Goal: Task Accomplishment & Management: Manage account settings

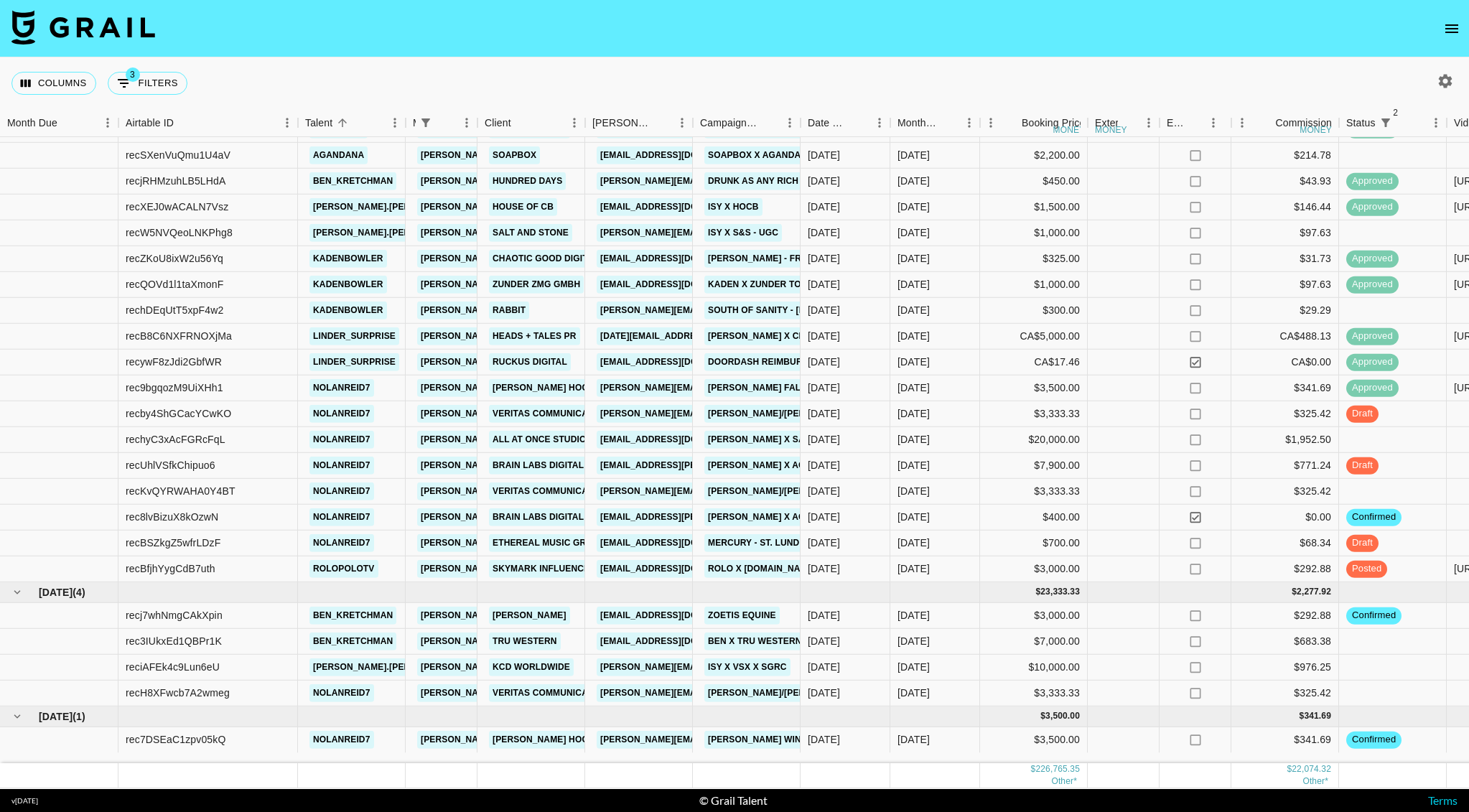
scroll to position [870, 0]
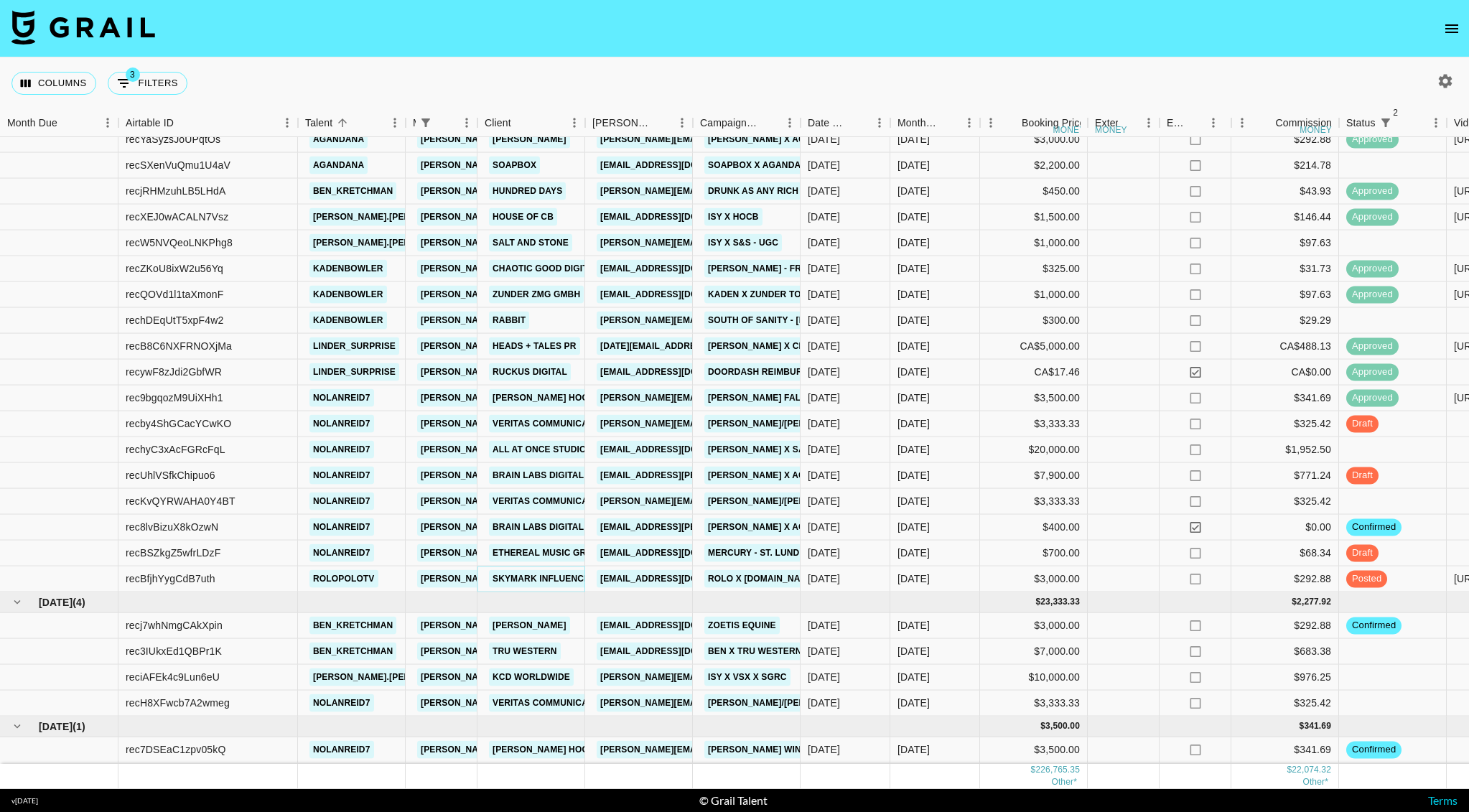
click at [523, 570] on link "SkyMark Influencer Marketing, LLC" at bounding box center [583, 579] width 188 height 18
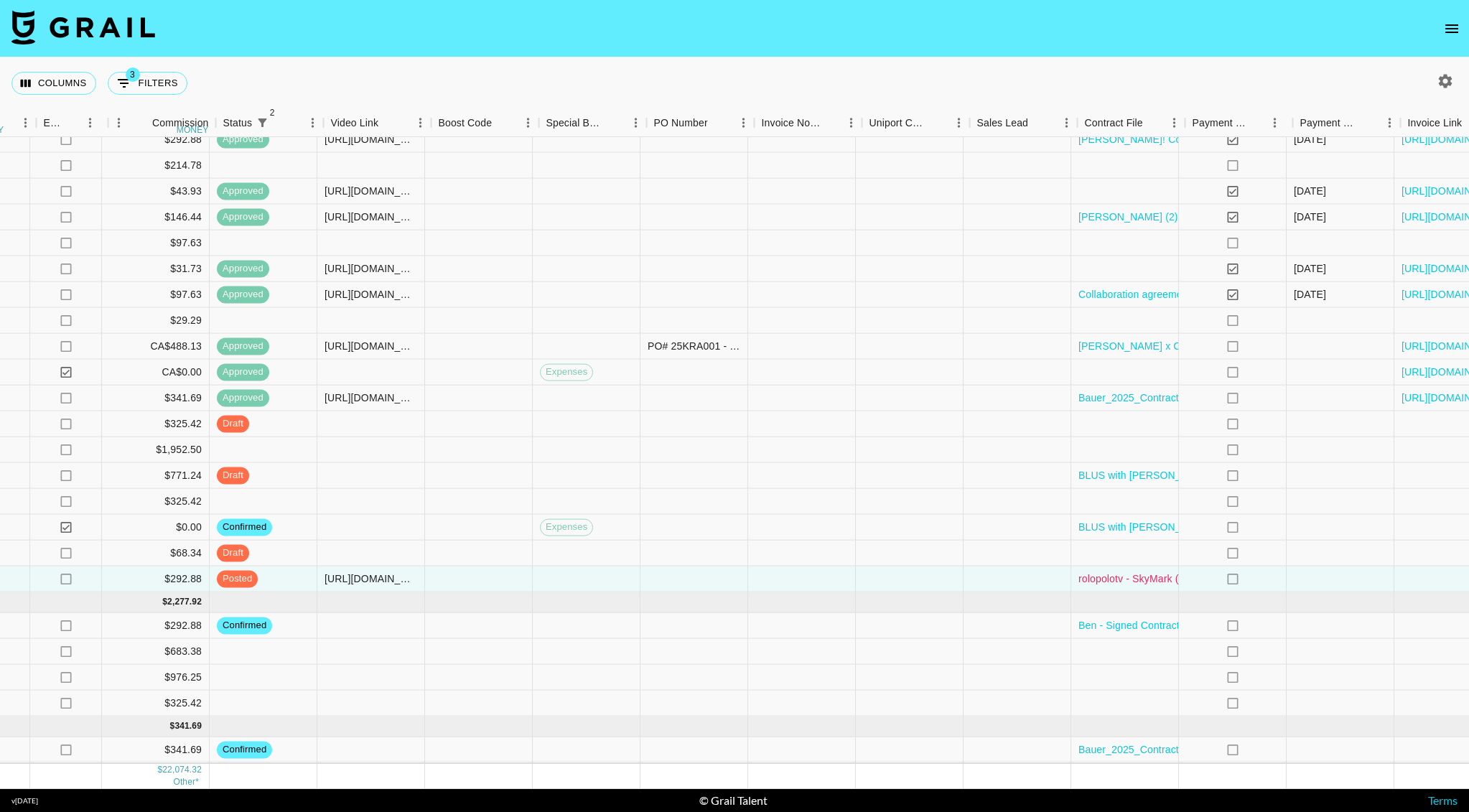
scroll to position [870, 1140]
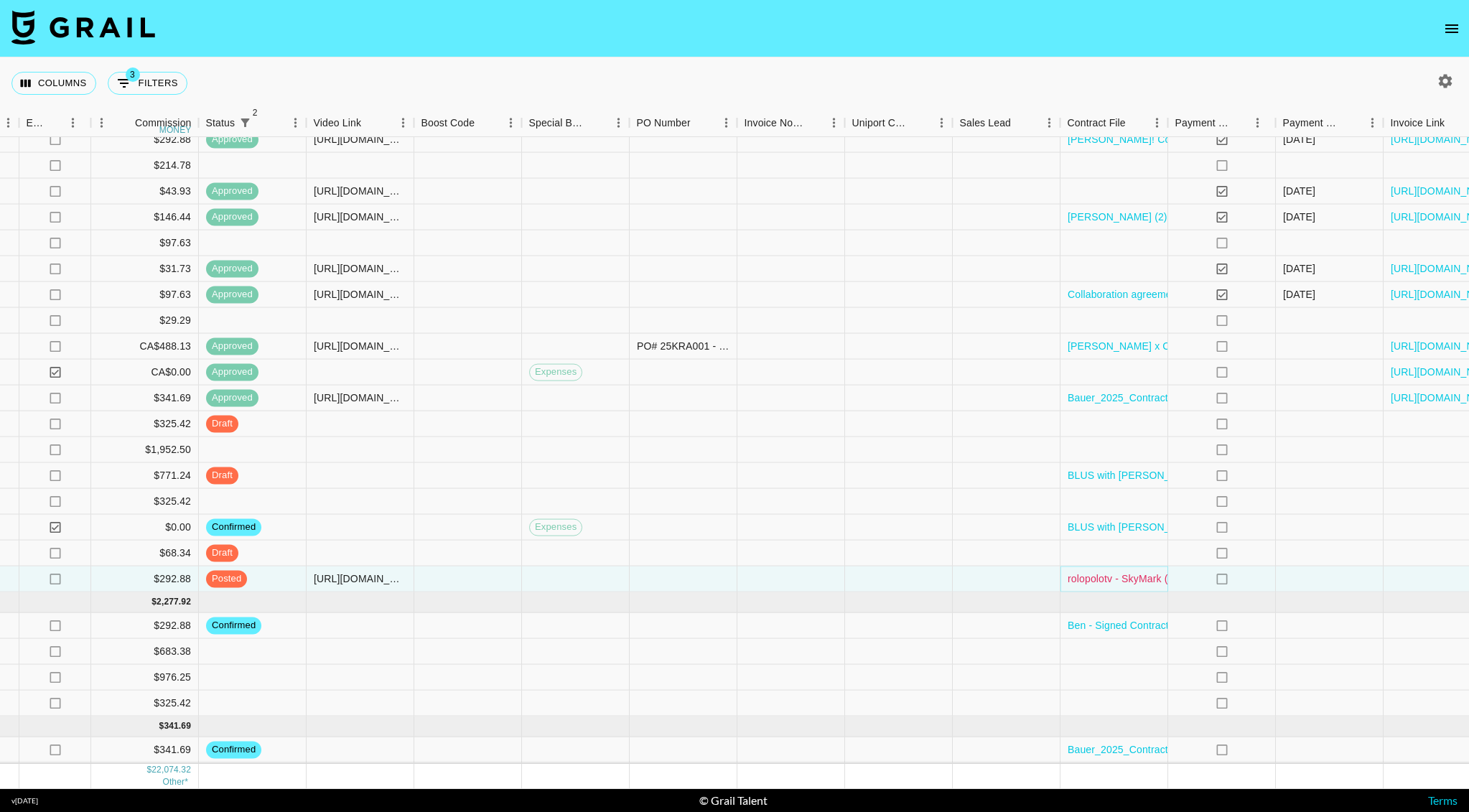
click at [1130, 571] on link "rolopolotv - SkyMark (Boot.Dev) (1) copy (1).pdf" at bounding box center [1196, 578] width 258 height 14
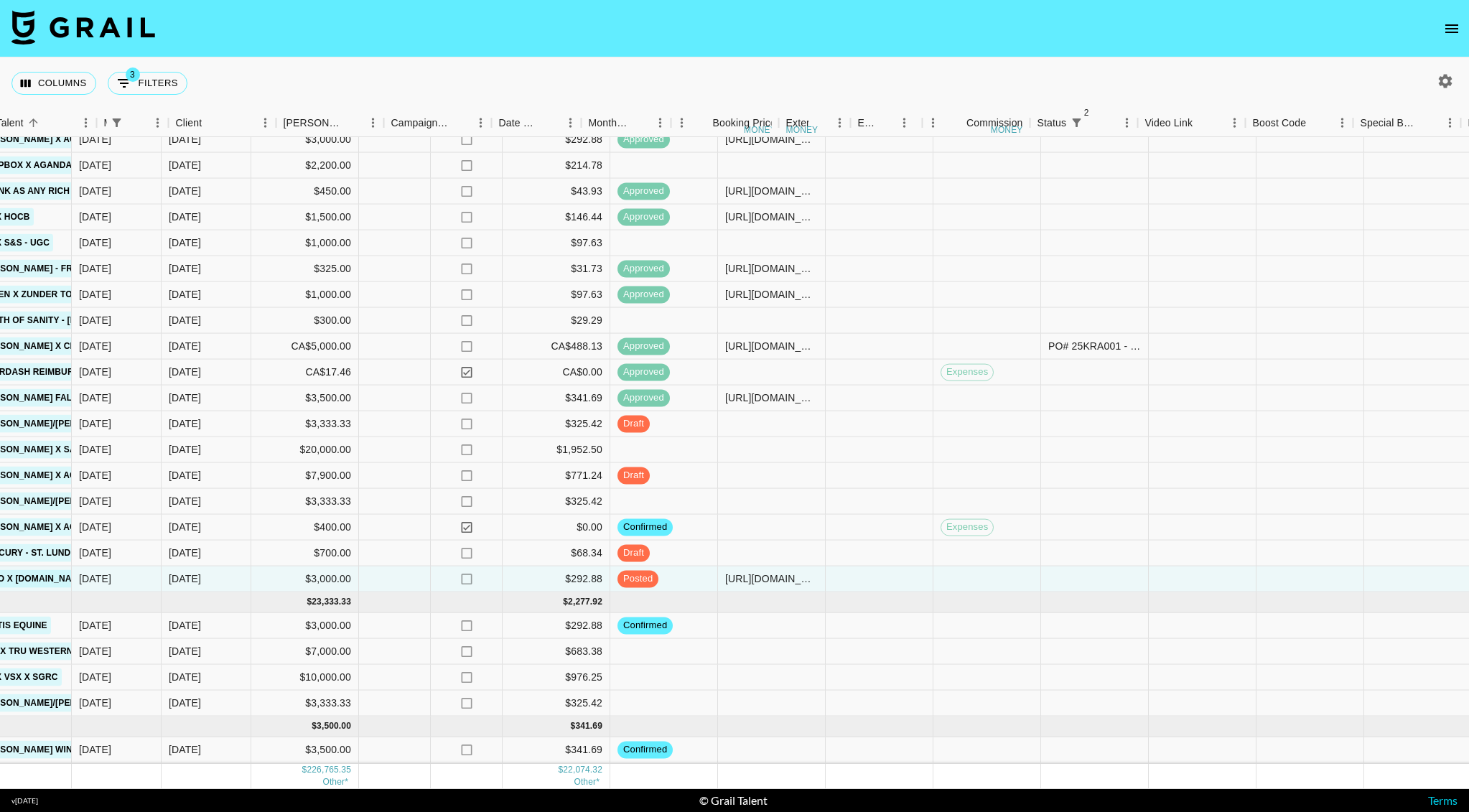
scroll to position [870, 0]
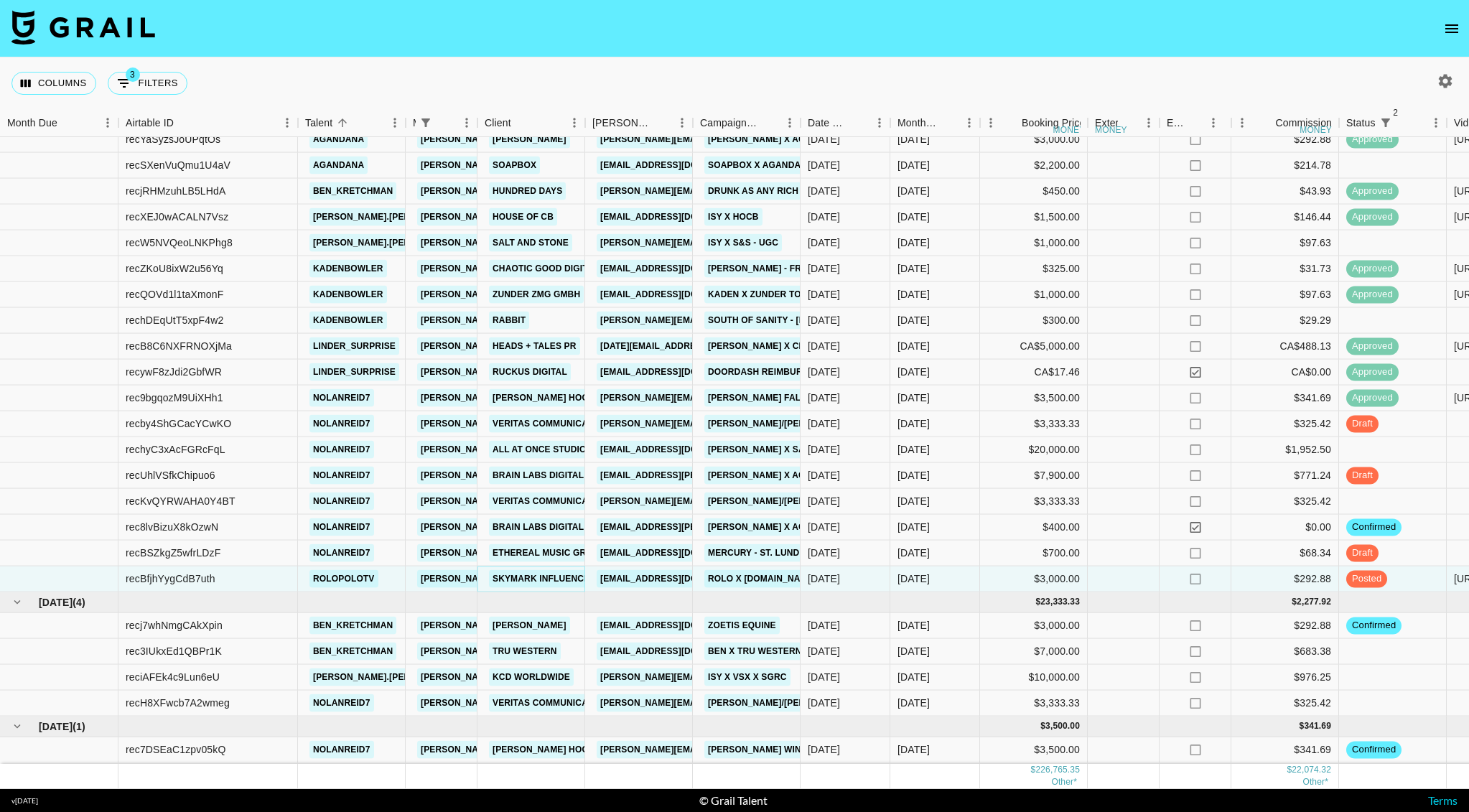
click at [543, 570] on link "SkyMark Influencer Marketing, LLC" at bounding box center [583, 579] width 188 height 18
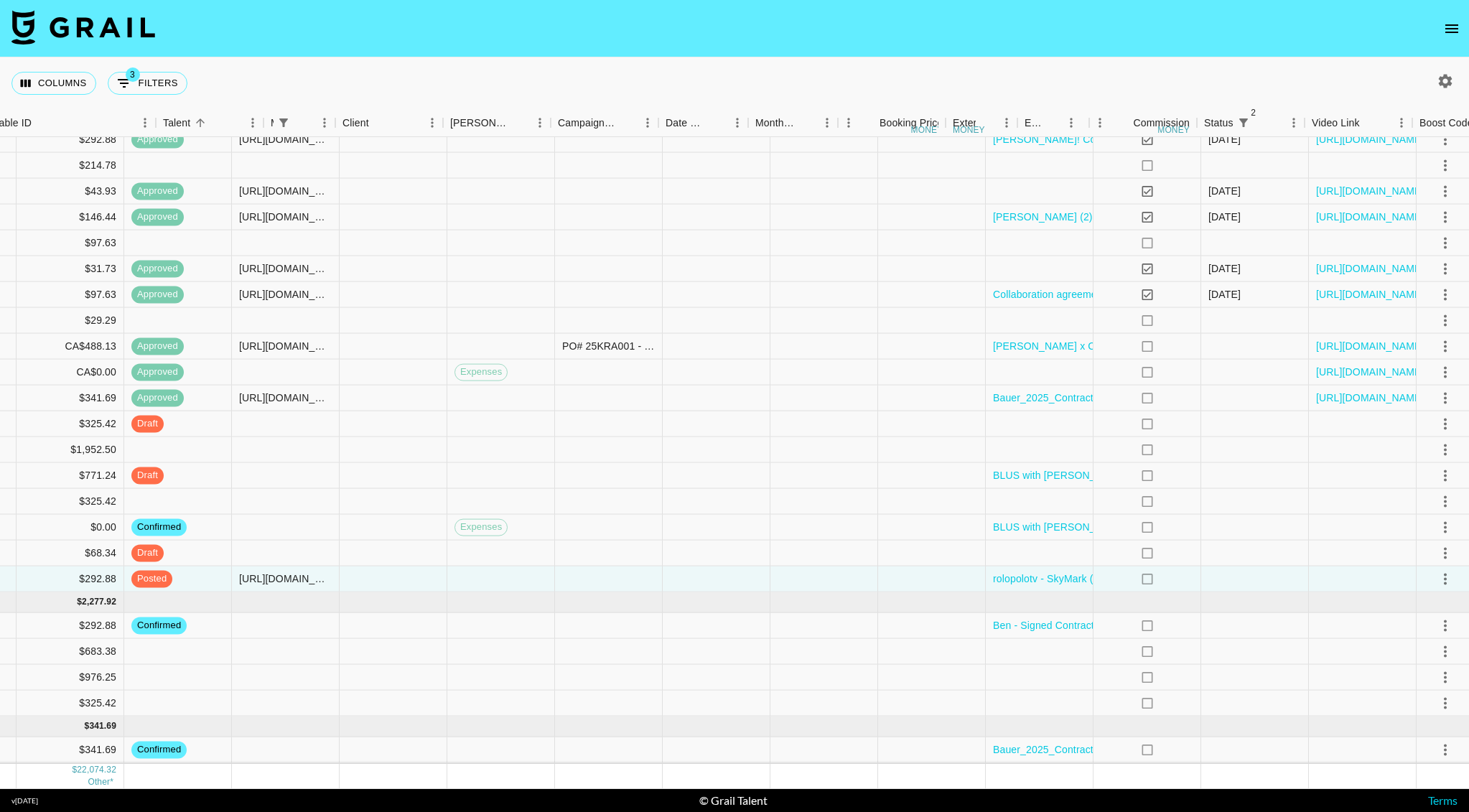
scroll to position [870, 1236]
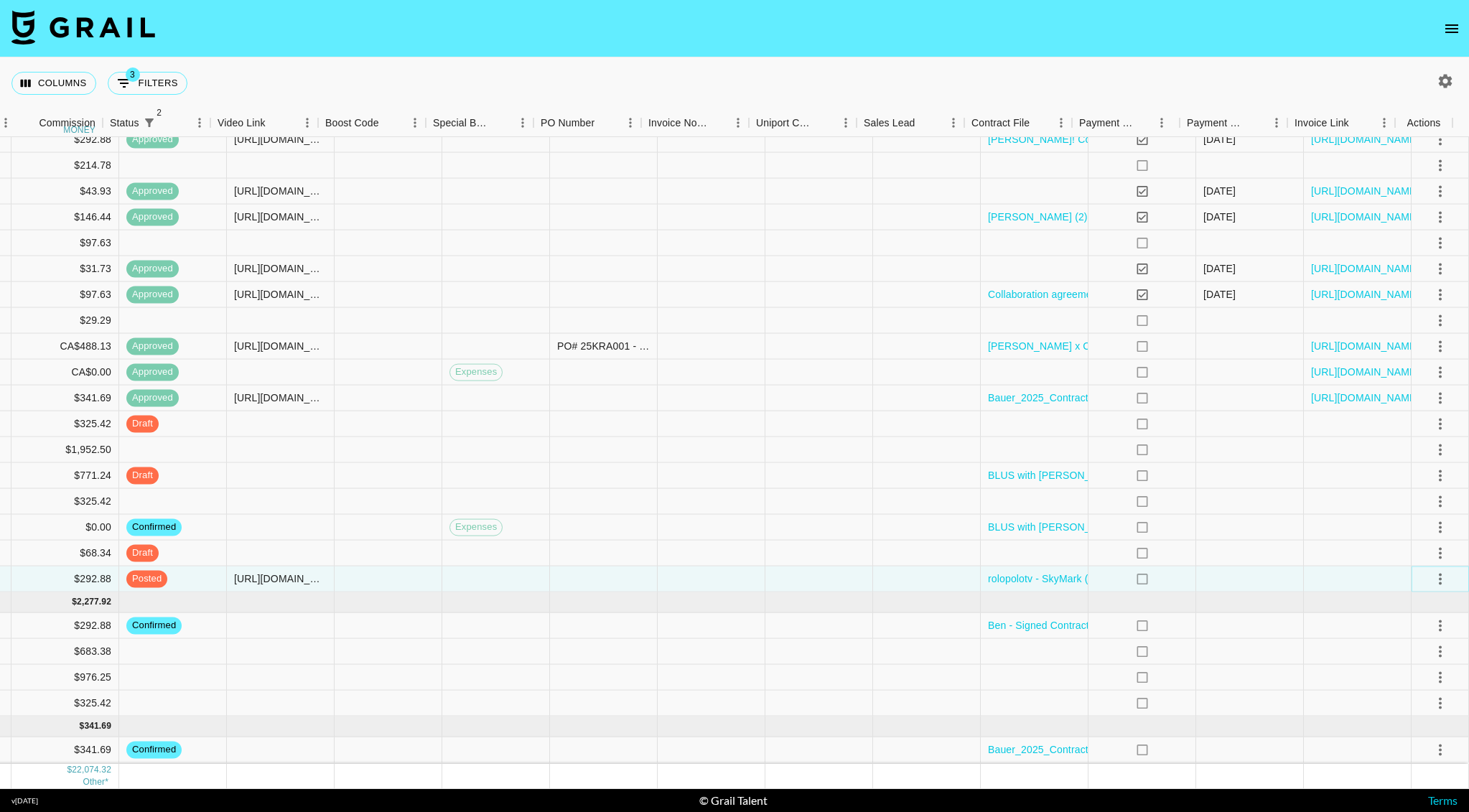
click at [1432, 570] on icon "select merge strategy" at bounding box center [1440, 579] width 17 height 17
click at [1405, 691] on div "Approve" at bounding box center [1409, 697] width 44 height 17
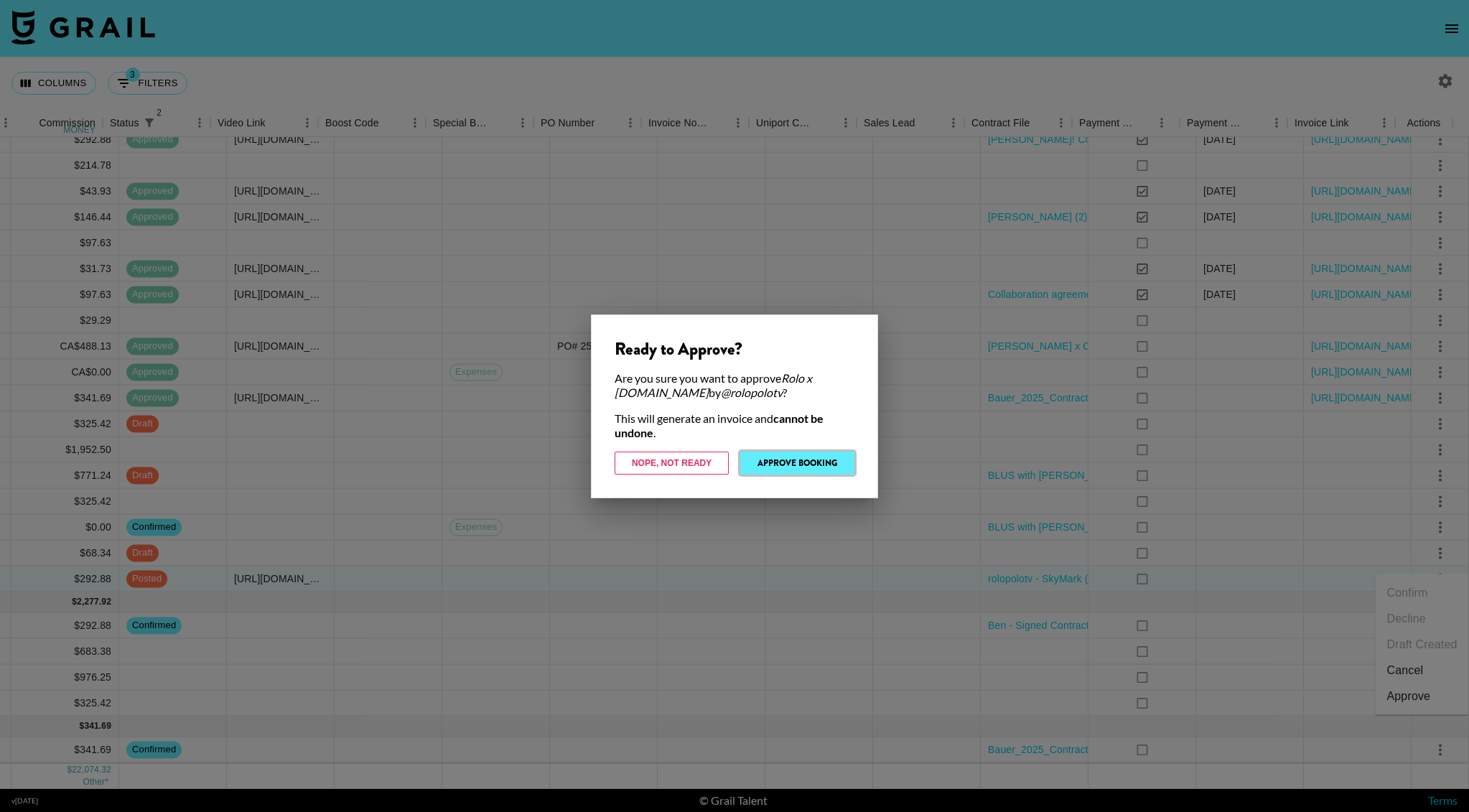
click at [775, 462] on button "Approve Booking" at bounding box center [798, 463] width 115 height 23
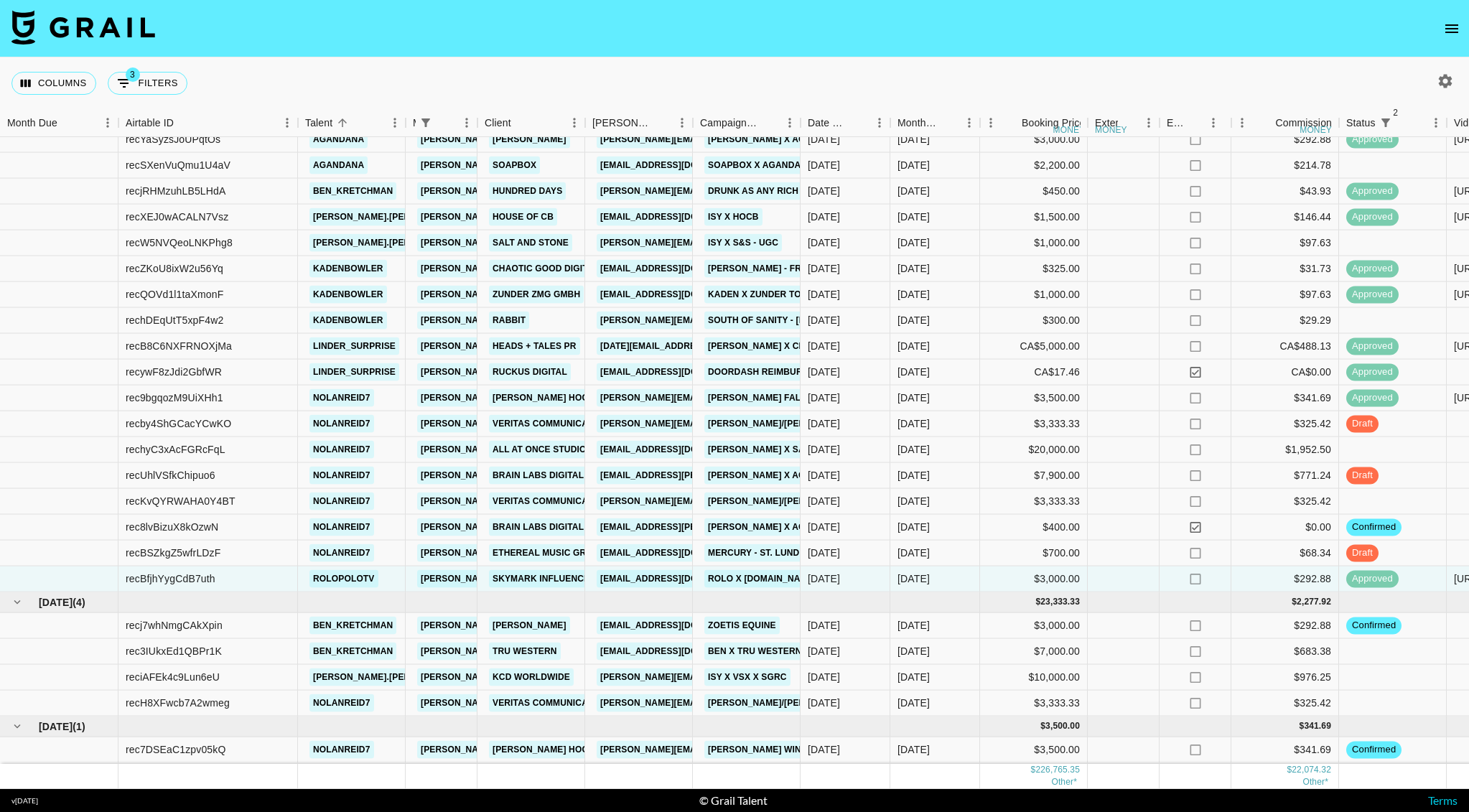
scroll to position [784, 0]
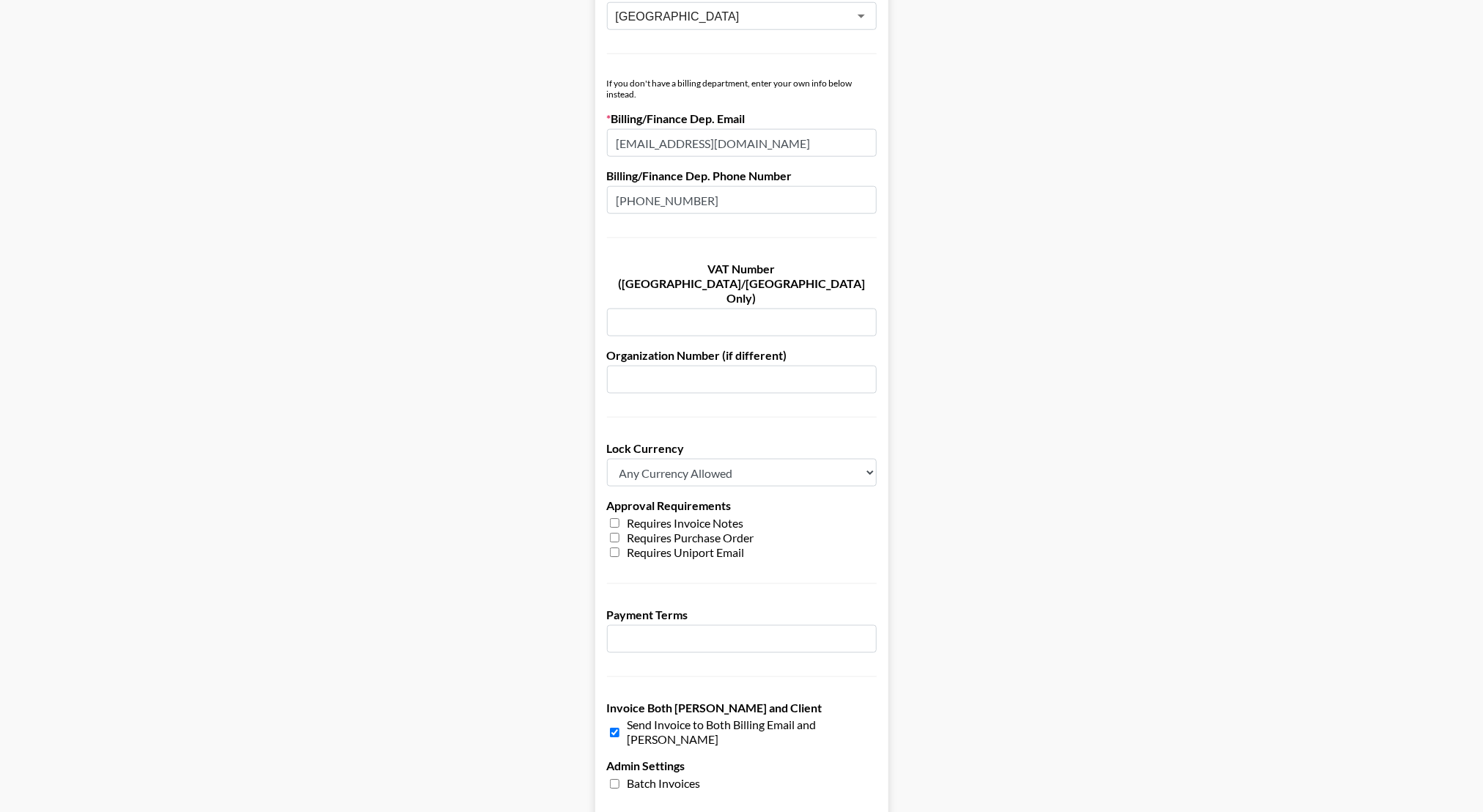
scroll to position [864, 0]
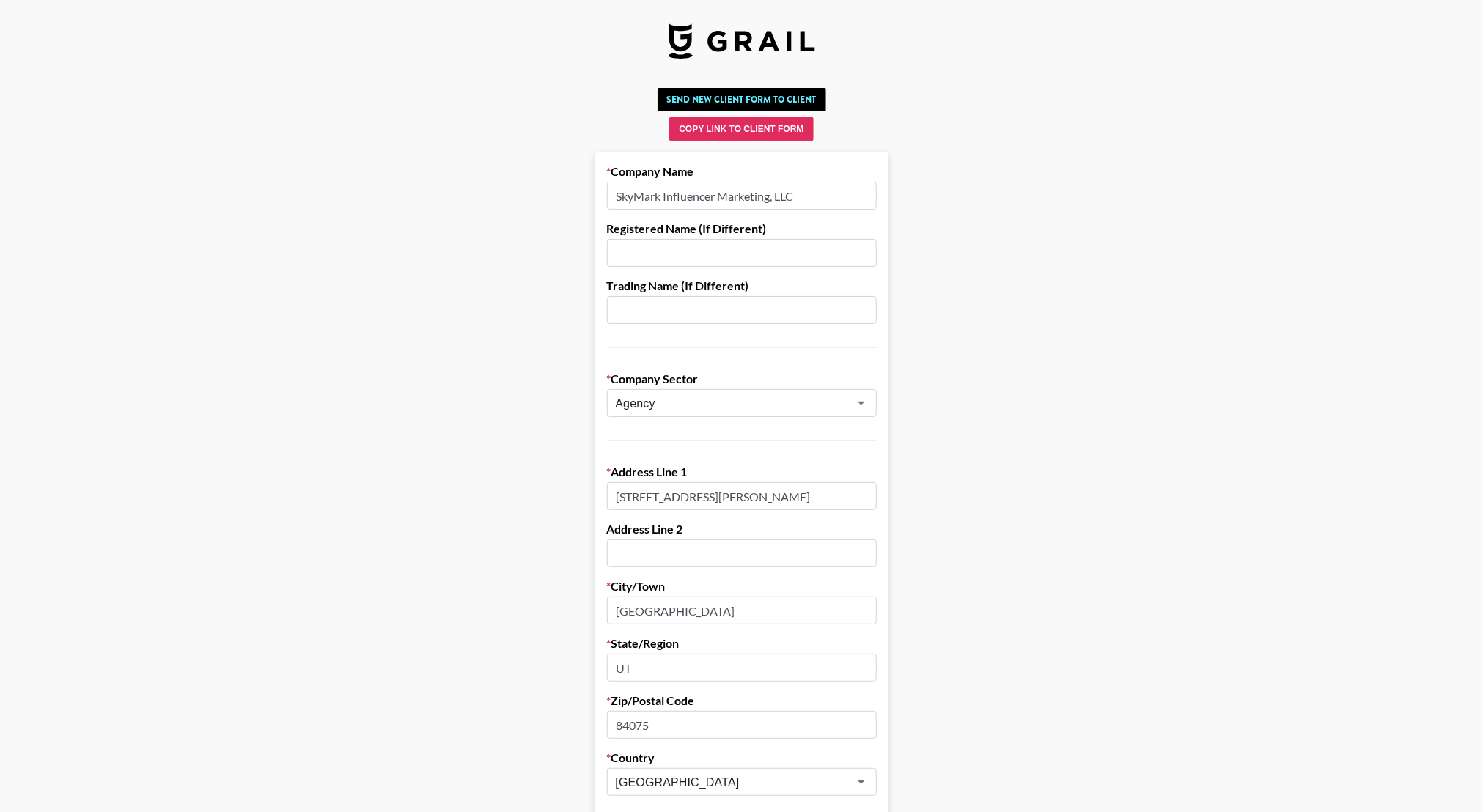
scroll to position [864, 0]
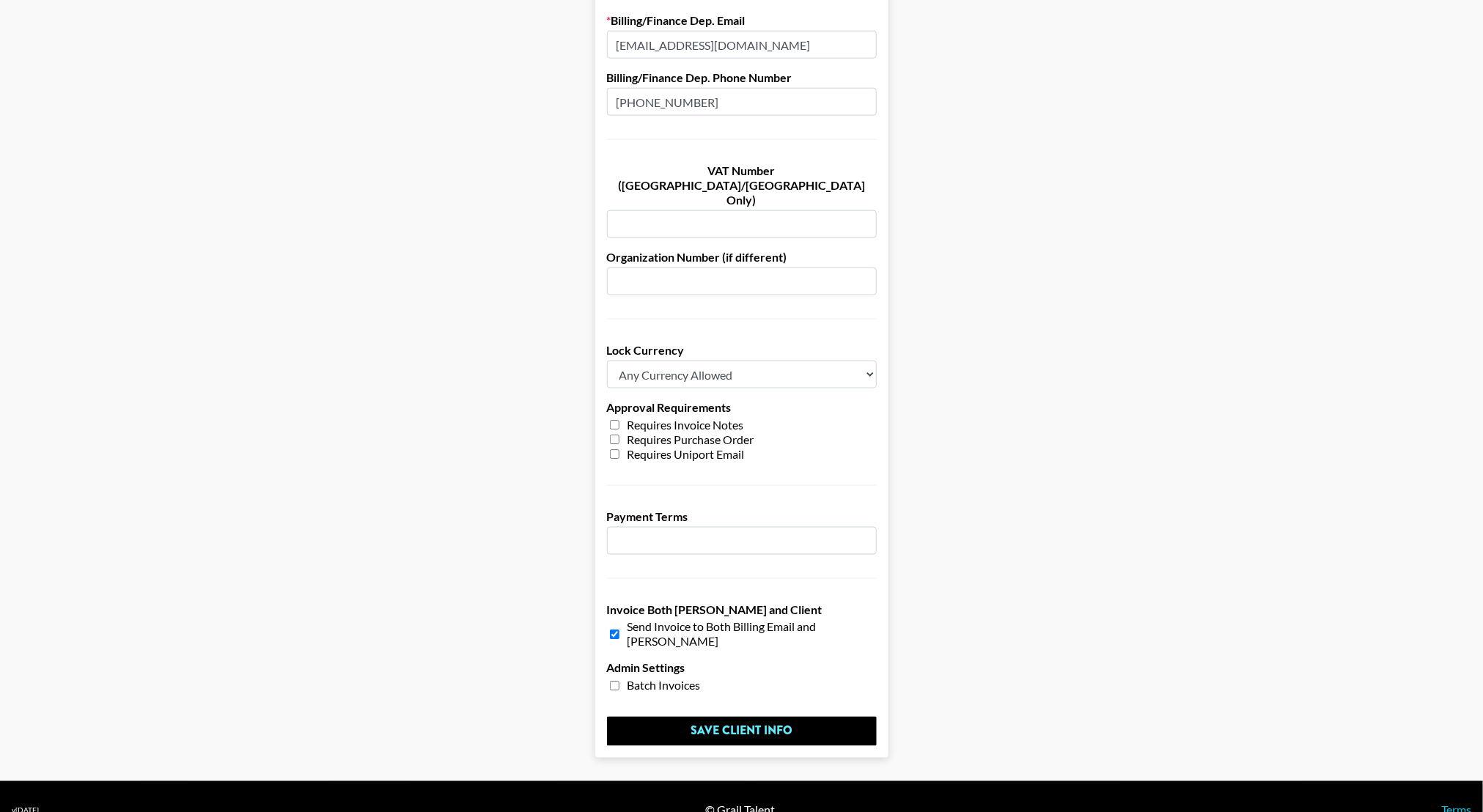
click at [642, 527] on input "number" at bounding box center [742, 541] width 270 height 28
type input "3"
type input "45"
click at [758, 717] on input "Save Client Info" at bounding box center [742, 732] width 270 height 29
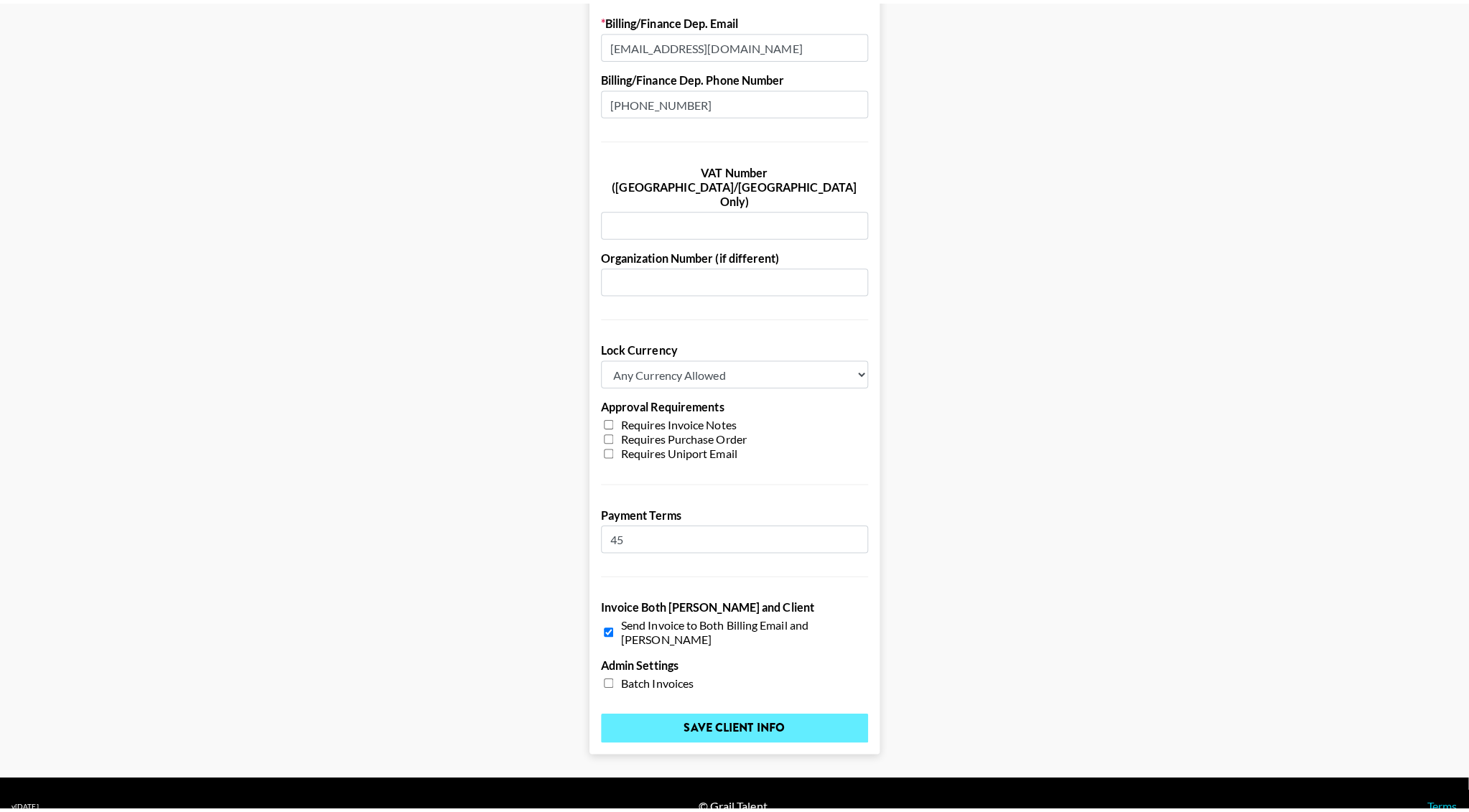
scroll to position [0, 0]
